Goal: Information Seeking & Learning: Learn about a topic

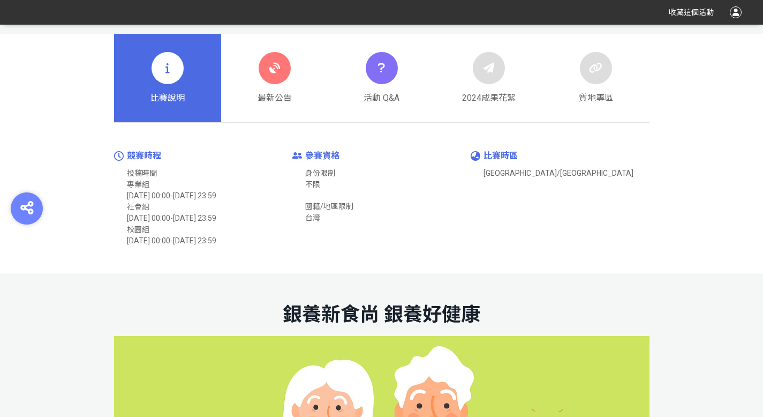
scroll to position [283, 0]
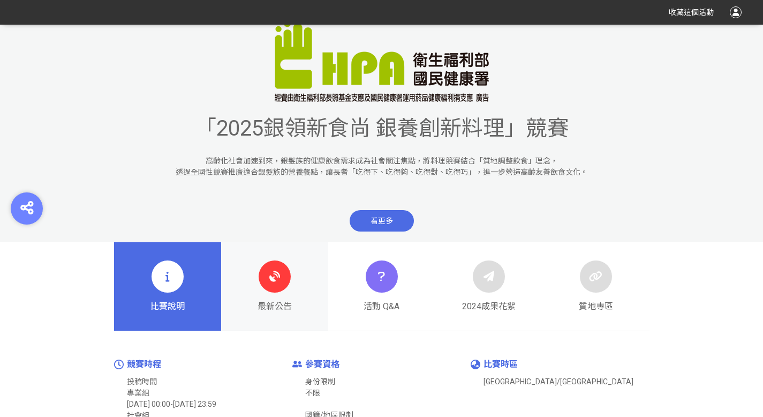
click at [287, 284] on div at bounding box center [275, 276] width 32 height 32
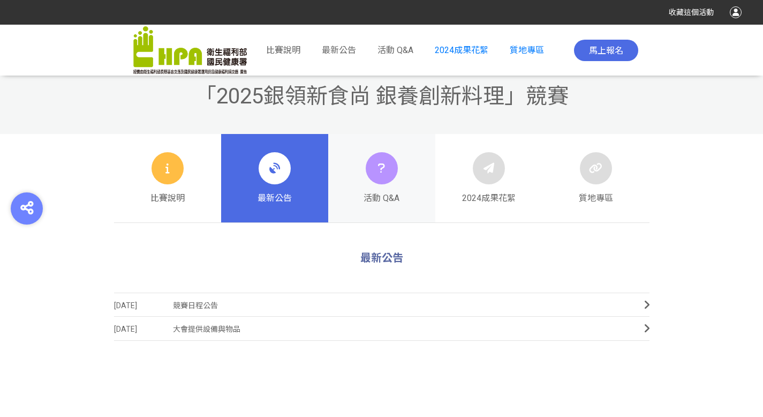
scroll to position [314, 0]
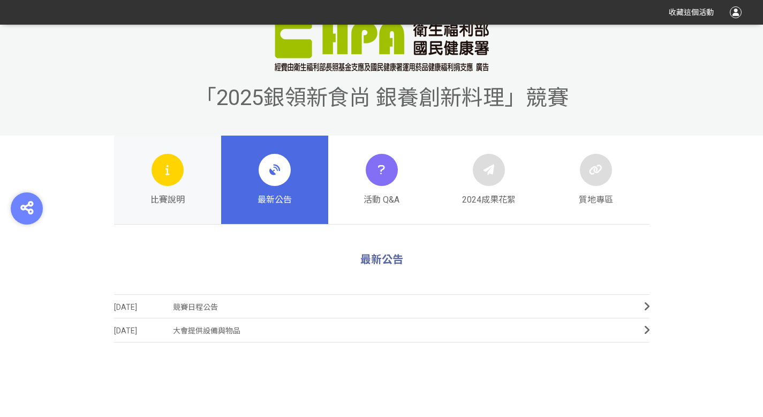
click at [168, 181] on div at bounding box center [168, 170] width 32 height 32
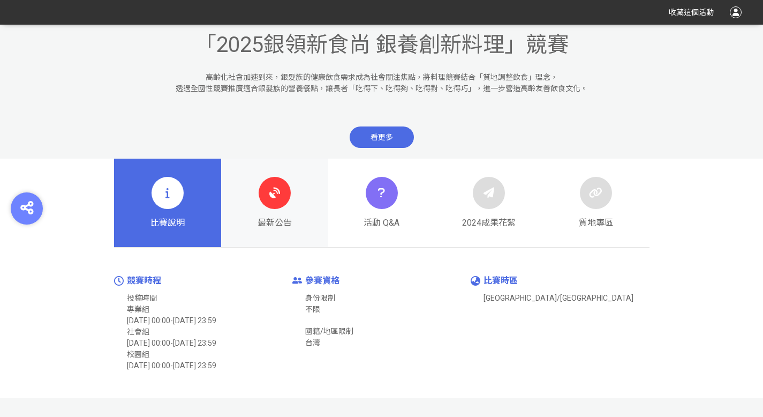
click at [277, 209] on div "最新公告" at bounding box center [275, 203] width 34 height 53
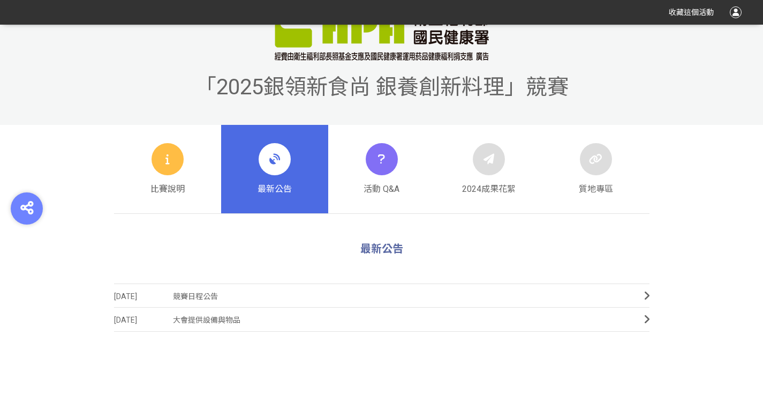
click at [200, 290] on span "競賽日程公告" at bounding box center [400, 296] width 455 height 24
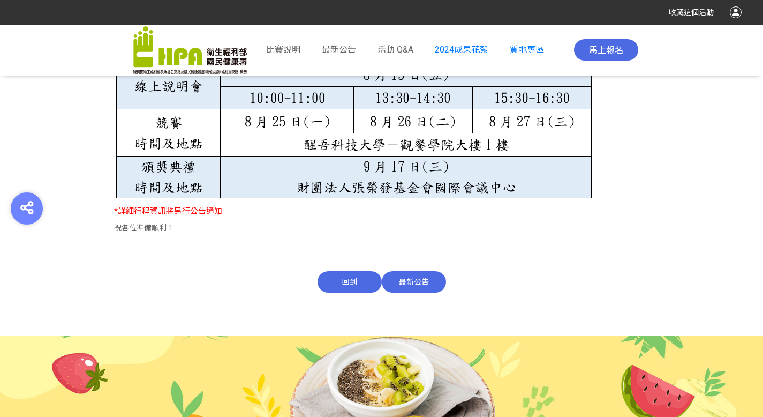
scroll to position [760, 0]
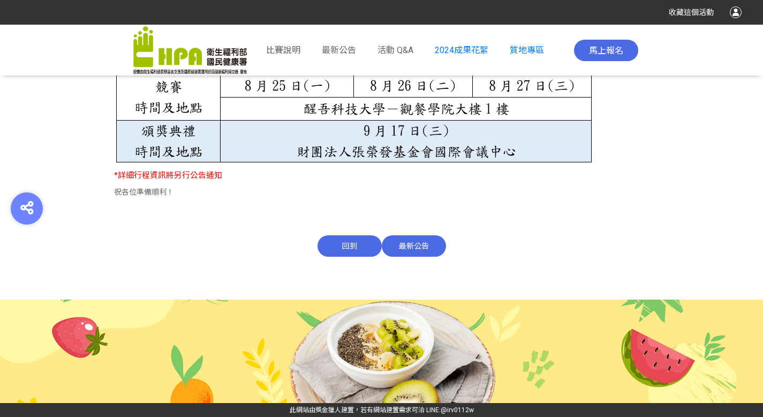
click at [402, 256] on span "最新公告" at bounding box center [414, 245] width 64 height 21
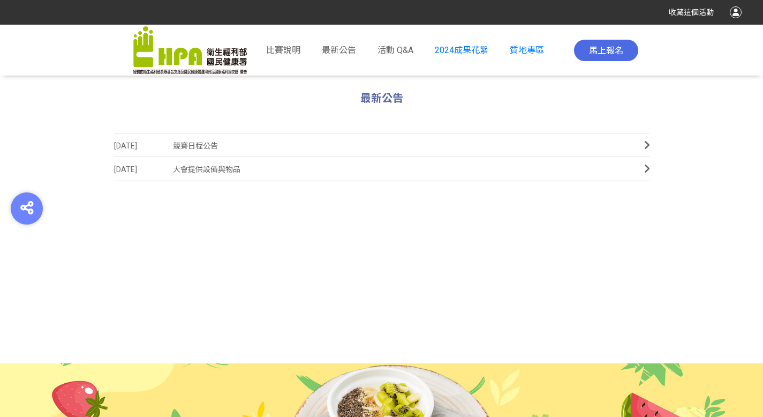
scroll to position [474, 0]
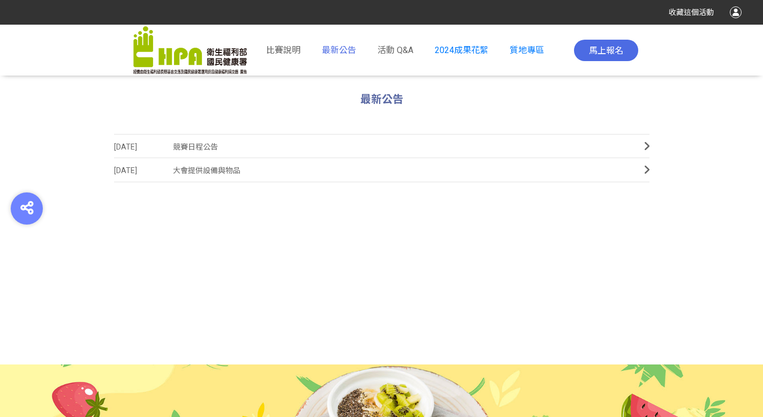
click at [338, 49] on span "最新公告" at bounding box center [339, 50] width 34 height 10
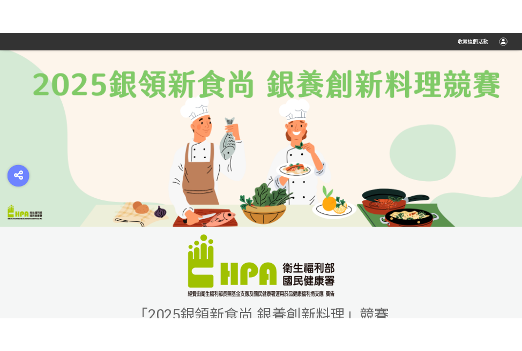
scroll to position [0, 0]
